Goal: Find specific page/section: Find specific page/section

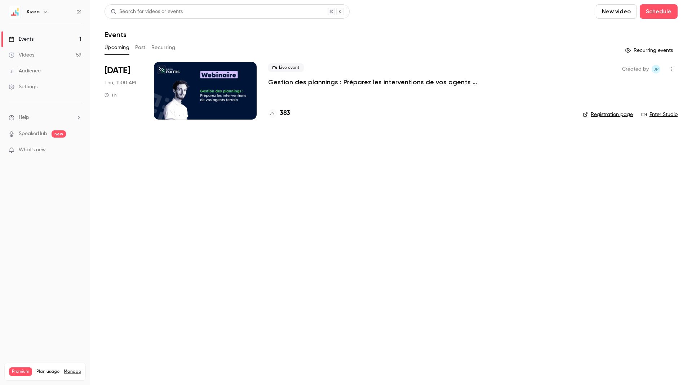
click at [208, 95] on div at bounding box center [205, 91] width 103 height 58
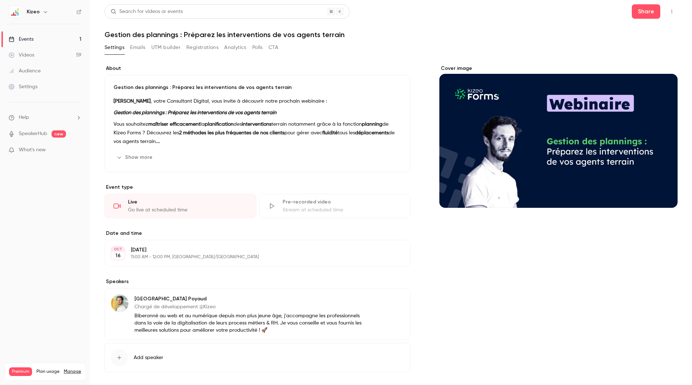
click at [172, 48] on button "UTM builder" at bounding box center [165, 48] width 29 height 12
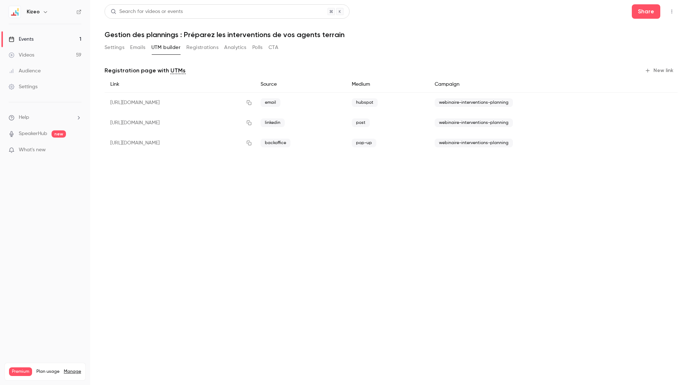
click at [407, 218] on main "Search for videos or events Share Gestion des plannings : Préparez les interven…" at bounding box center [391, 192] width 602 height 385
click at [252, 101] on icon "button" at bounding box center [249, 102] width 6 height 5
